Goal: Task Accomplishment & Management: Complete application form

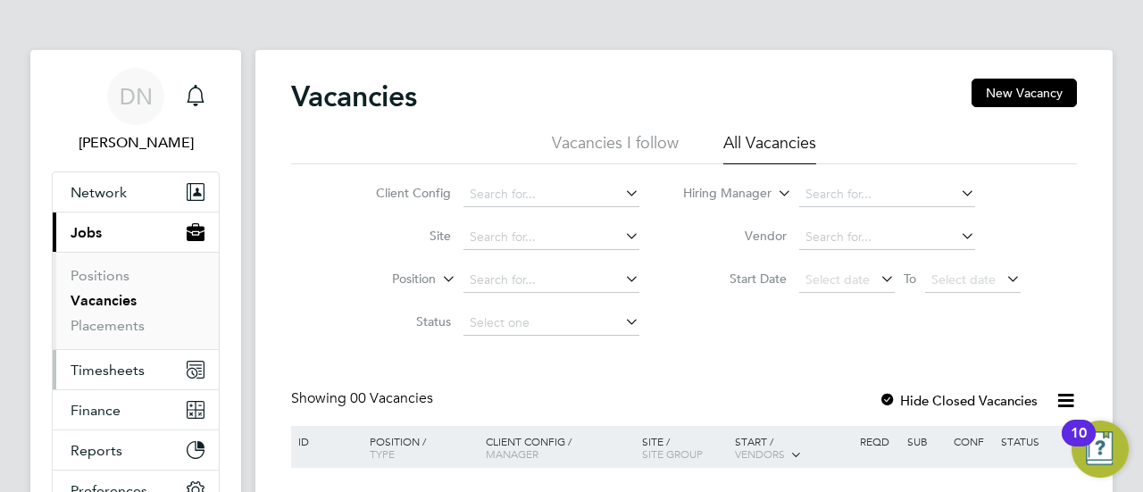
click at [89, 363] on span "Timesheets" at bounding box center [108, 370] width 74 height 17
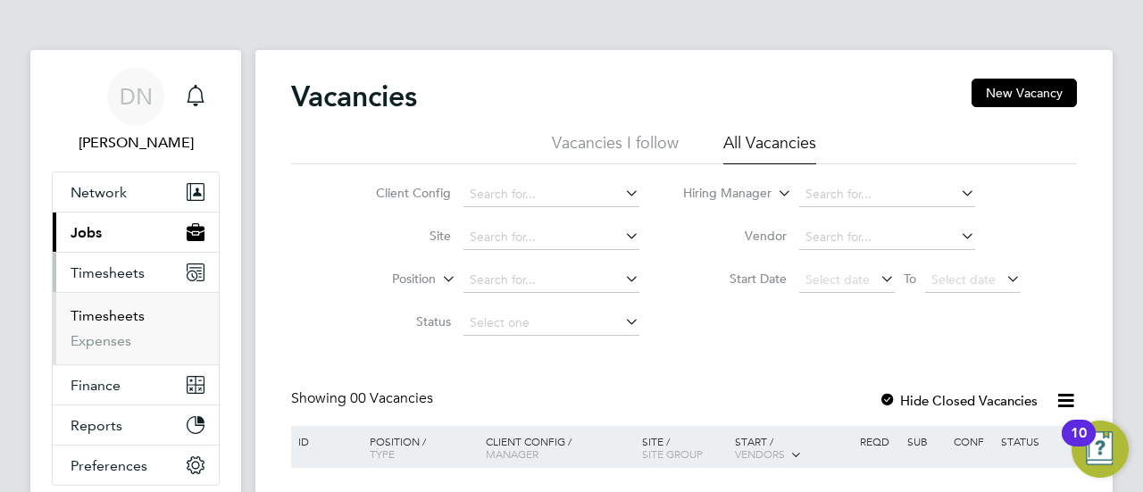
click at [118, 313] on link "Timesheets" at bounding box center [108, 315] width 74 height 17
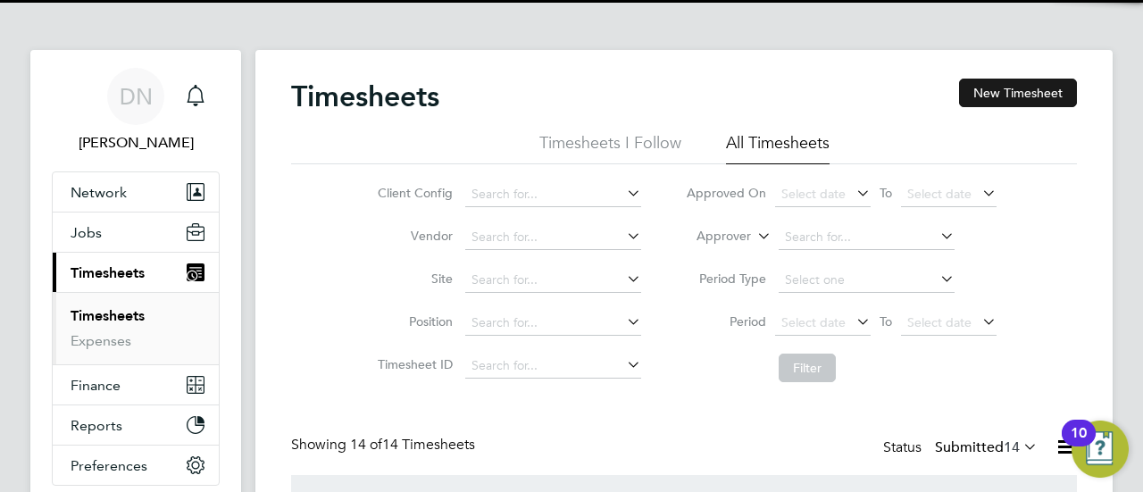
click at [1021, 86] on button "New Timesheet" at bounding box center [1018, 93] width 118 height 29
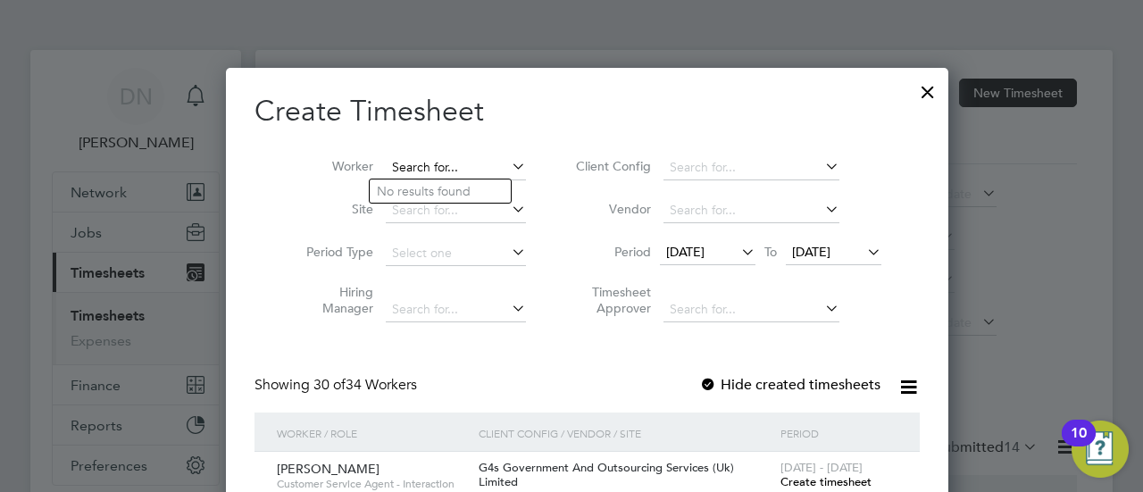
click at [428, 158] on input at bounding box center [456, 167] width 140 height 25
click at [699, 383] on div at bounding box center [708, 386] width 18 height 18
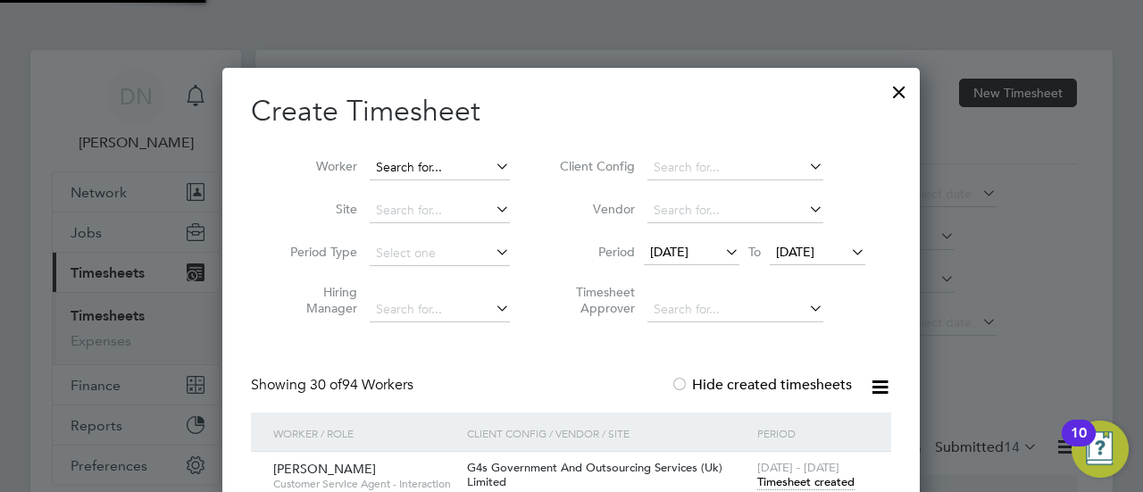
click at [437, 165] on input at bounding box center [440, 167] width 140 height 25
type input "t"
click at [436, 290] on li "Oluw atosin Adeyemi" at bounding box center [459, 289] width 179 height 24
type input "[PERSON_NAME]"
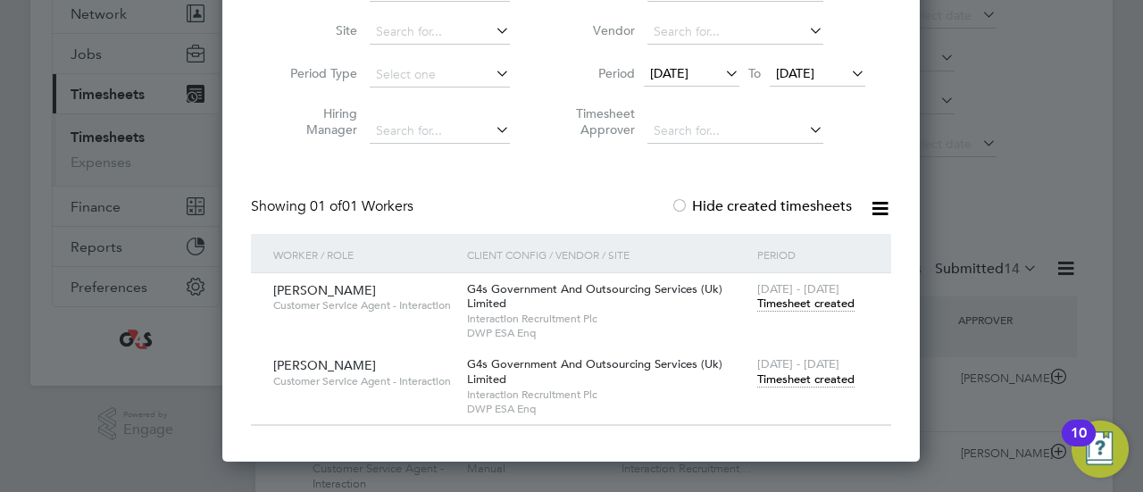
click at [784, 377] on span "Timesheet created" at bounding box center [805, 379] width 97 height 16
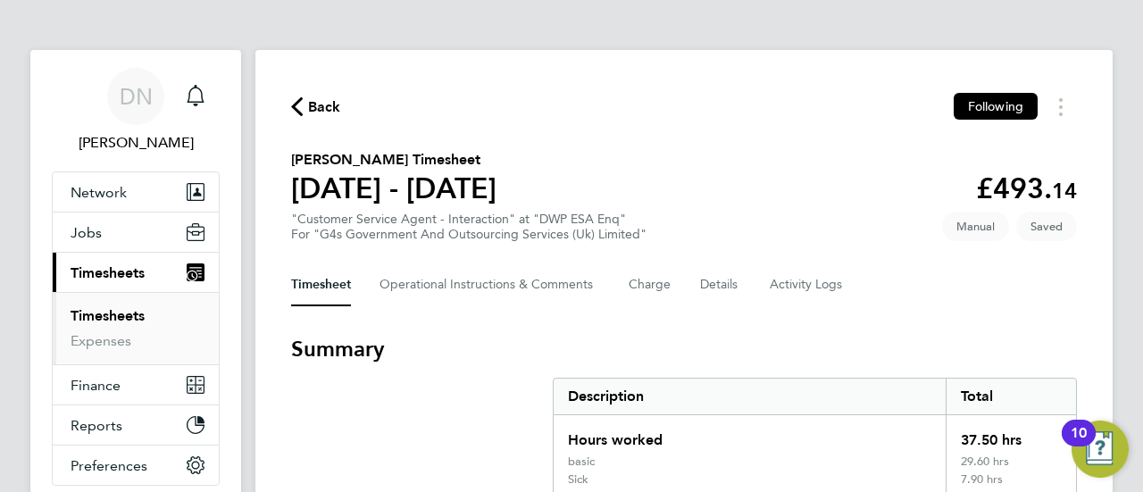
click at [314, 108] on span "Back" at bounding box center [324, 106] width 33 height 21
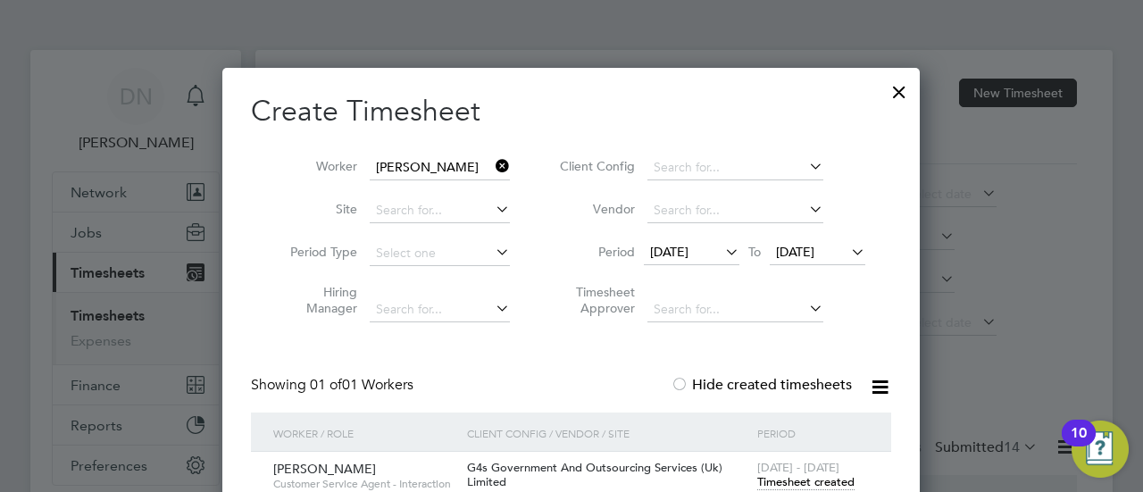
click at [492, 165] on icon at bounding box center [492, 166] width 0 height 25
click at [437, 171] on input at bounding box center [440, 167] width 140 height 25
type input "s"
click at [445, 287] on li "Oluw atosin Adeyemi" at bounding box center [459, 289] width 179 height 24
type input "[PERSON_NAME]"
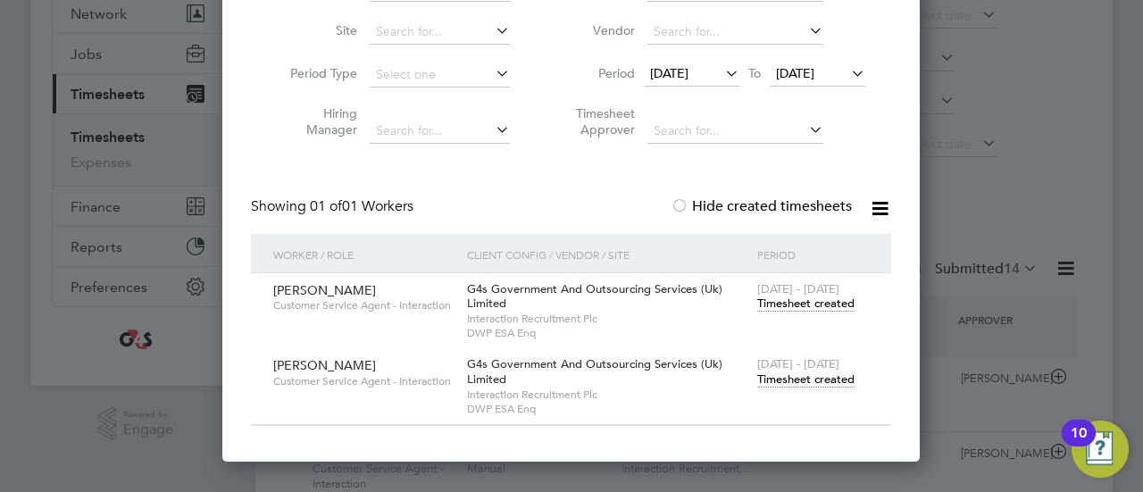
click at [825, 376] on span "Timesheet created" at bounding box center [805, 379] width 97 height 16
